Goal: Task Accomplishment & Management: Manage account settings

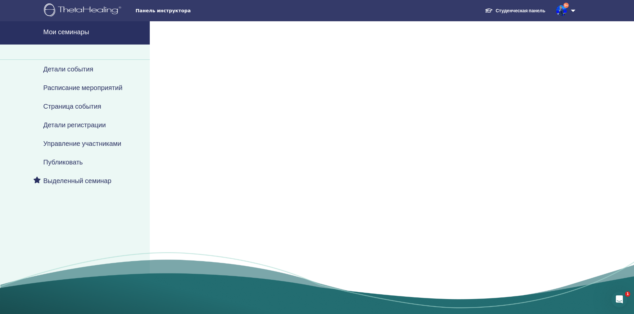
click at [65, 29] on h4 "Мои семинары" at bounding box center [94, 32] width 102 height 8
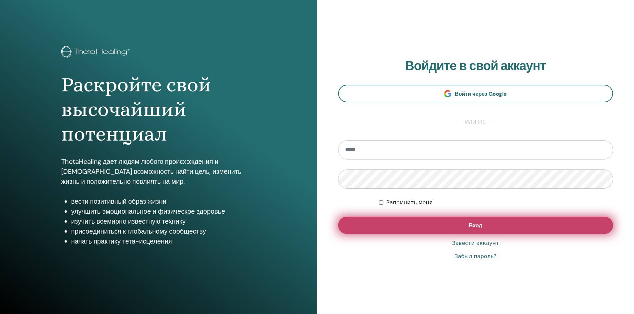
type input "**********"
click at [416, 229] on button "Вход" at bounding box center [475, 225] width 275 height 17
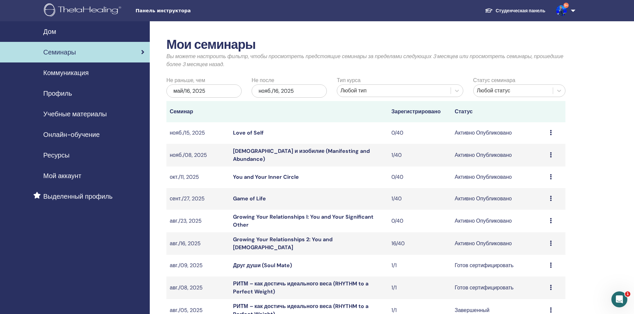
click at [299, 241] on link "Growing Your Relationships 2: You and God" at bounding box center [282, 243] width 99 height 15
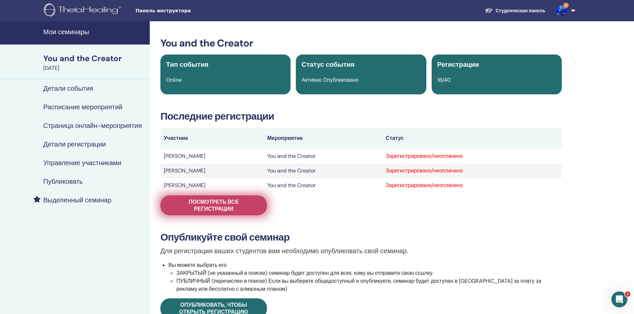
click at [248, 214] on link "Посмотреть все регистрации" at bounding box center [213, 206] width 106 height 20
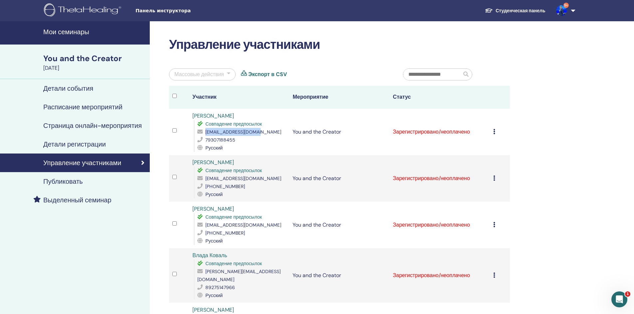
drag, startPoint x: 258, startPoint y: 131, endPoint x: 206, endPoint y: 135, distance: 52.4
click at [206, 135] on div "[EMAIL_ADDRESS][DOMAIN_NAME]" at bounding box center [241, 132] width 89 height 8
copy span "[EMAIL_ADDRESS][DOMAIN_NAME]"
